Goal: Task Accomplishment & Management: Manage account settings

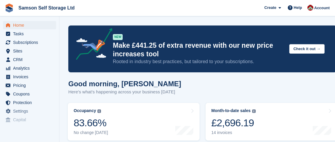
scroll to position [237, 0]
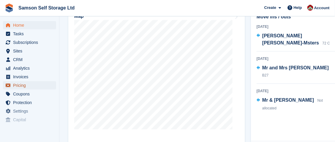
click at [19, 87] on span "Pricing" at bounding box center [31, 85] width 36 height 8
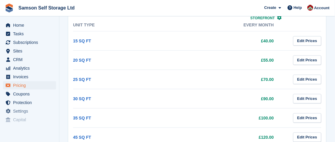
scroll to position [89, 0]
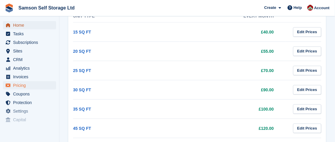
click at [25, 26] on span "Home" at bounding box center [31, 25] width 36 height 8
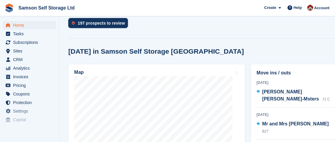
scroll to position [208, 0]
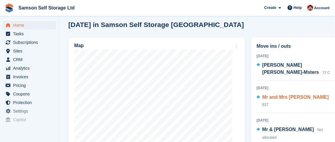
click at [274, 95] on span "Mr and Mrs Lock" at bounding box center [295, 97] width 67 height 5
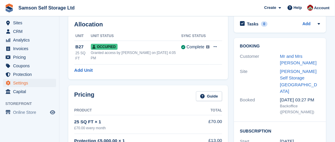
scroll to position [46, 0]
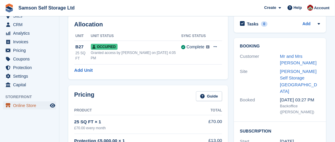
click at [30, 107] on span "Online Store" at bounding box center [31, 106] width 36 height 8
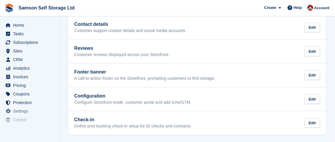
scroll to position [154, 0]
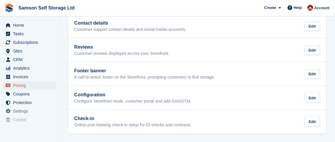
click at [18, 86] on span "Pricing" at bounding box center [31, 85] width 36 height 8
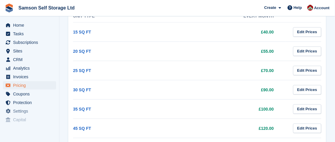
scroll to position [118, 0]
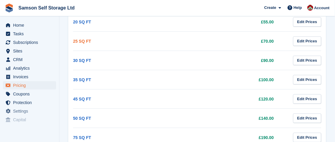
click at [78, 39] on link "25 SQ FT" at bounding box center [82, 41] width 18 height 5
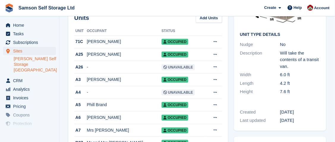
scroll to position [118, 0]
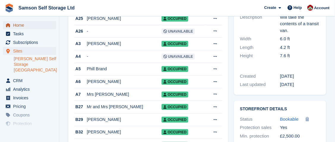
click at [20, 25] on span "Home" at bounding box center [31, 25] width 36 height 8
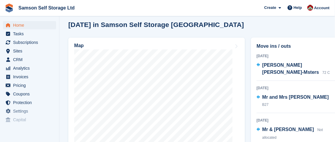
scroll to position [237, 0]
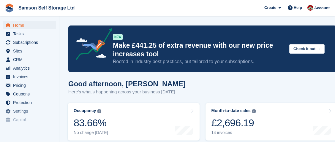
scroll to position [237, 0]
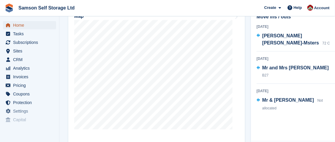
click at [29, 28] on span "Home" at bounding box center [31, 25] width 36 height 8
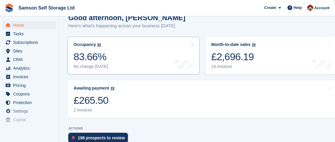
scroll to position [89, 0]
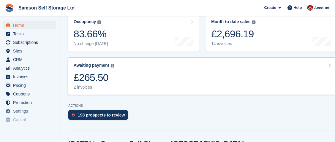
click at [97, 79] on div "£265.50" at bounding box center [94, 78] width 41 height 12
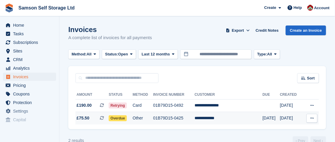
click at [124, 119] on span "Overdue" at bounding box center [118, 119] width 18 height 6
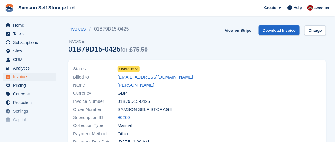
click at [132, 69] on span "Overdue" at bounding box center [126, 69] width 15 height 5
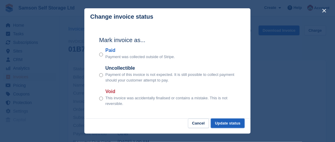
click at [226, 123] on button "Update status" at bounding box center [228, 124] width 34 height 10
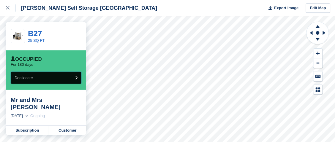
click at [28, 79] on span "Deallocate" at bounding box center [24, 78] width 18 height 4
